Goal: Navigation & Orientation: Find specific page/section

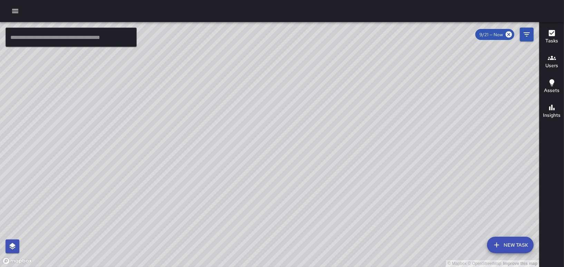
scroll to position [310, 0]
drag, startPoint x: 195, startPoint y: 87, endPoint x: 204, endPoint y: 120, distance: 34.2
click at [204, 120] on div "© Mapbox © OpenStreetMap Improve this map" at bounding box center [269, 144] width 539 height 245
drag, startPoint x: 269, startPoint y: 254, endPoint x: 292, endPoint y: 187, distance: 70.3
click at [291, 188] on div "© Mapbox © OpenStreetMap Improve this map" at bounding box center [269, 144] width 539 height 245
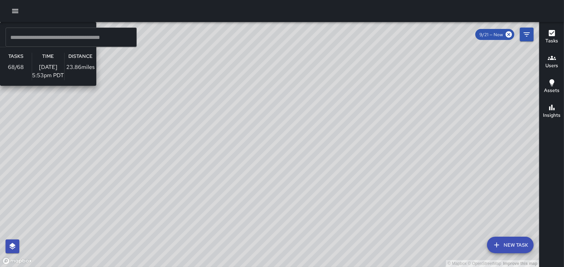
click at [234, 242] on div "© Mapbox © OpenStreetMap Improve this map MC [PERSON_NAME] Ambassador Tasks 68 …" at bounding box center [269, 144] width 539 height 245
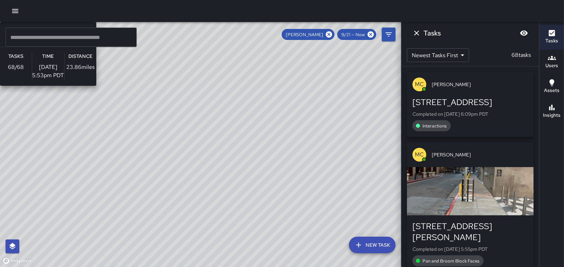
scroll to position [0, 0]
click at [166, 226] on div "© Mapbox © OpenStreetMap Improve this map MC [PERSON_NAME] Ambassador Tasks 68 …" at bounding box center [200, 144] width 401 height 245
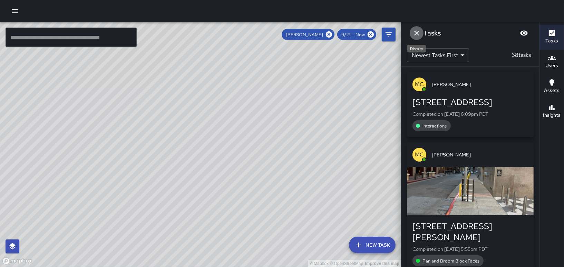
click at [419, 31] on icon "Dismiss" at bounding box center [416, 33] width 8 height 8
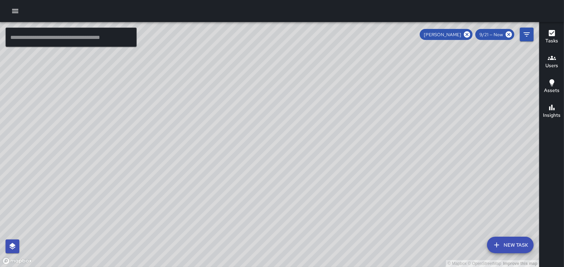
drag, startPoint x: 428, startPoint y: 145, endPoint x: 434, endPoint y: 205, distance: 60.0
click at [434, 205] on div "© Mapbox © OpenStreetMap Improve this map" at bounding box center [269, 144] width 539 height 245
click at [466, 35] on icon at bounding box center [467, 34] width 6 height 6
drag, startPoint x: 295, startPoint y: 90, endPoint x: 305, endPoint y: 129, distance: 40.4
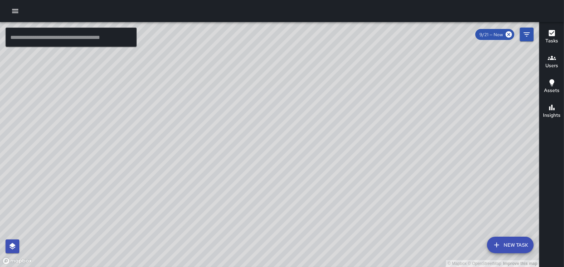
click at [305, 129] on div "© Mapbox © OpenStreetMap Improve this map" at bounding box center [269, 144] width 539 height 245
drag, startPoint x: 339, startPoint y: 77, endPoint x: 392, endPoint y: 174, distance: 109.4
click at [392, 174] on div "© Mapbox © OpenStreetMap Improve this map" at bounding box center [269, 144] width 539 height 245
drag, startPoint x: 246, startPoint y: 203, endPoint x: 260, endPoint y: 135, distance: 68.9
click at [260, 135] on div "© Mapbox © OpenStreetMap Improve this map" at bounding box center [269, 144] width 539 height 245
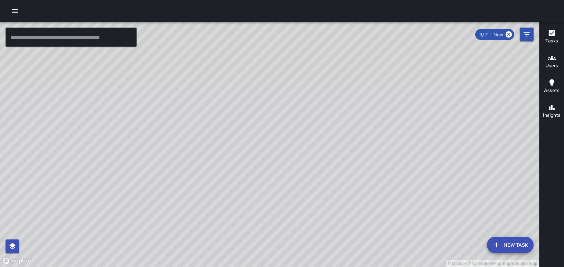
drag, startPoint x: 311, startPoint y: 228, endPoint x: 313, endPoint y: 147, distance: 81.1
click at [313, 147] on div "© Mapbox © OpenStreetMap Improve this map" at bounding box center [269, 144] width 539 height 245
drag, startPoint x: 329, startPoint y: 144, endPoint x: 297, endPoint y: 192, distance: 58.4
click at [297, 192] on div "© Mapbox © OpenStreetMap Improve this map" at bounding box center [269, 144] width 539 height 245
drag, startPoint x: 298, startPoint y: 189, endPoint x: 302, endPoint y: 146, distance: 43.7
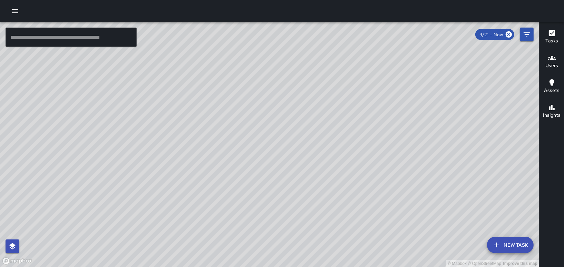
click at [302, 146] on div "© Mapbox © OpenStreetMap Improve this map" at bounding box center [269, 144] width 539 height 245
drag, startPoint x: 315, startPoint y: 196, endPoint x: 318, endPoint y: 165, distance: 31.2
click at [318, 165] on div "© Mapbox © OpenStreetMap Improve this map" at bounding box center [269, 144] width 539 height 245
click at [329, 173] on div "© Mapbox © OpenStreetMap Improve this map JS [PERSON_NAME] Ambassador Tasks 107…" at bounding box center [269, 144] width 539 height 245
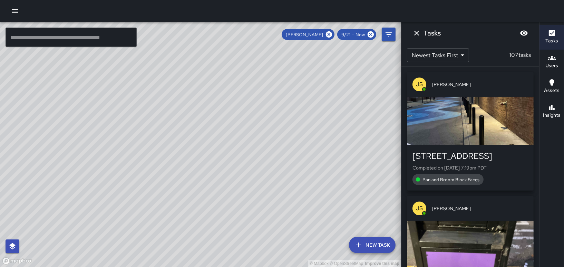
click at [314, 79] on div "© Mapbox © OpenStreetMap Improve this map" at bounding box center [200, 144] width 401 height 245
click at [417, 32] on icon "Dismiss" at bounding box center [416, 33] width 5 height 5
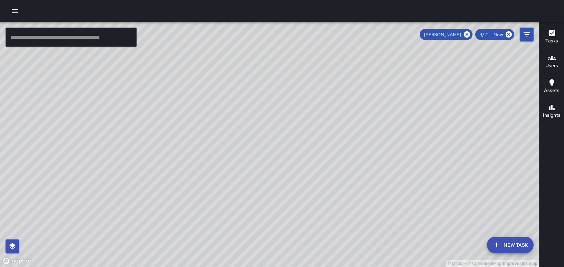
drag, startPoint x: 391, startPoint y: 80, endPoint x: 346, endPoint y: 209, distance: 137.1
click at [348, 207] on div "© Mapbox © OpenStreetMap Improve this map" at bounding box center [269, 144] width 539 height 245
click at [467, 32] on icon at bounding box center [467, 34] width 6 height 6
drag, startPoint x: 455, startPoint y: 208, endPoint x: 395, endPoint y: 147, distance: 86.4
click at [395, 147] on div "© Mapbox © OpenStreetMap Improve this map" at bounding box center [269, 144] width 539 height 245
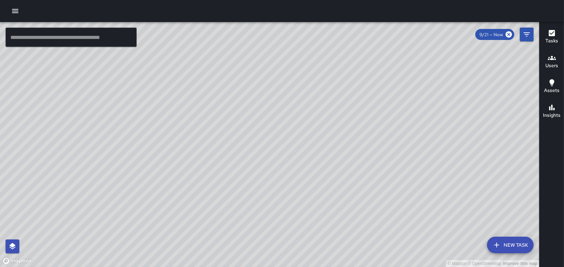
drag, startPoint x: 421, startPoint y: 139, endPoint x: 355, endPoint y: 161, distance: 69.1
click at [355, 161] on div "© Mapbox © OpenStreetMap Improve this map" at bounding box center [269, 144] width 539 height 245
click at [561, 66] on button "Users" at bounding box center [551, 62] width 24 height 25
